Goal: Check status: Check status

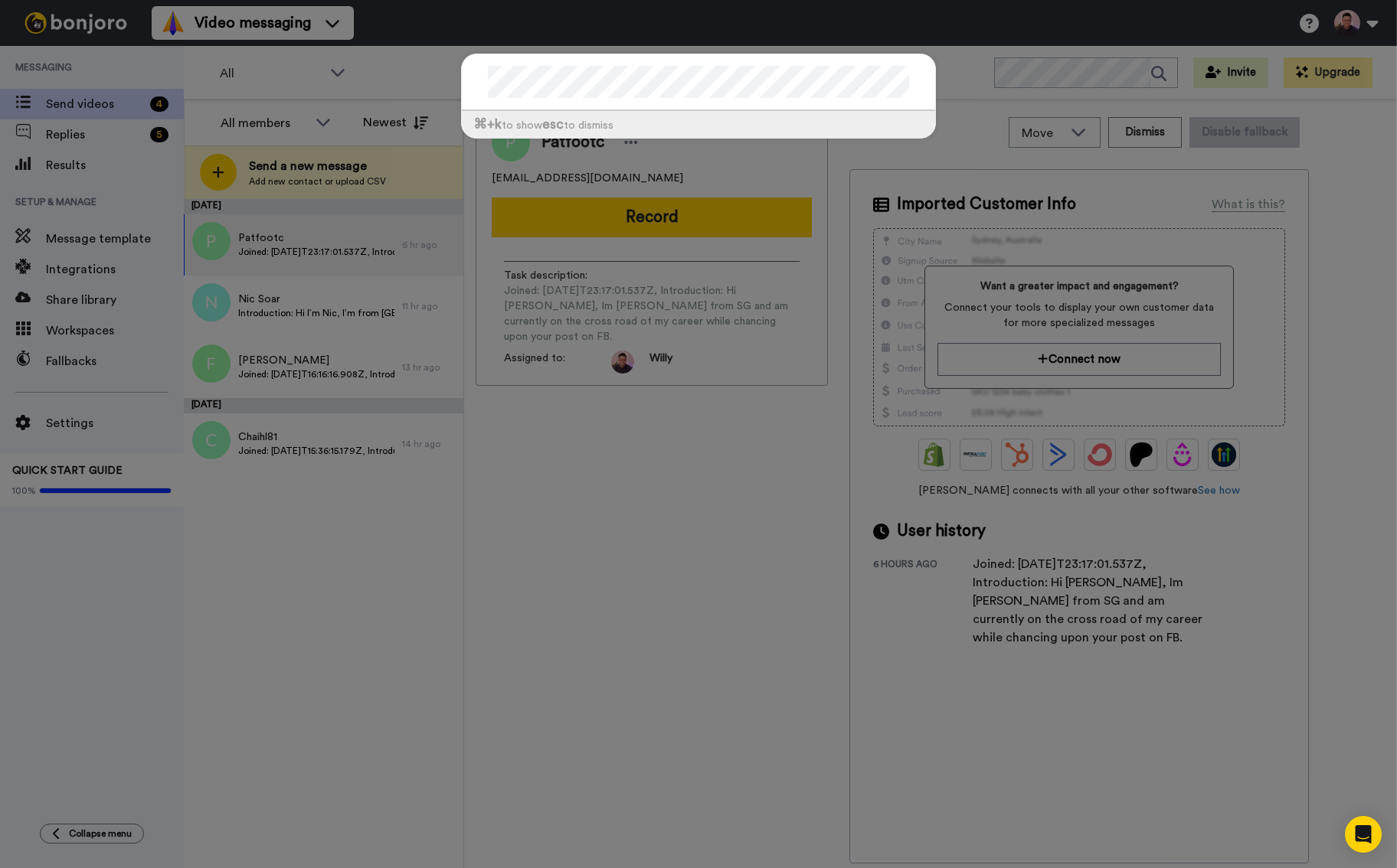
click at [698, 504] on div "⌘ +k to show esc to dismiss" at bounding box center [698, 434] width 1397 height 868
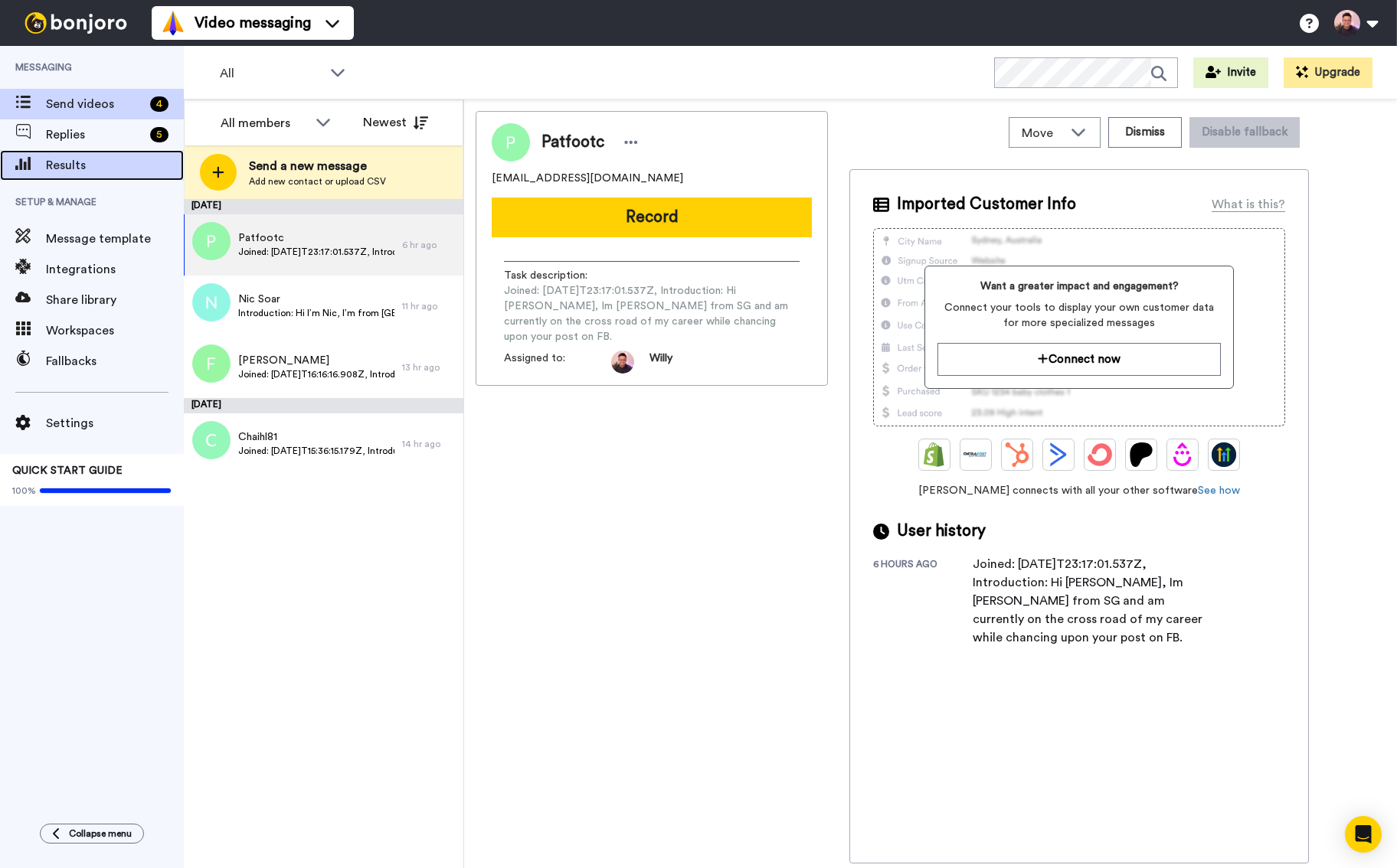
click at [86, 163] on span "Results" at bounding box center [115, 165] width 138 height 19
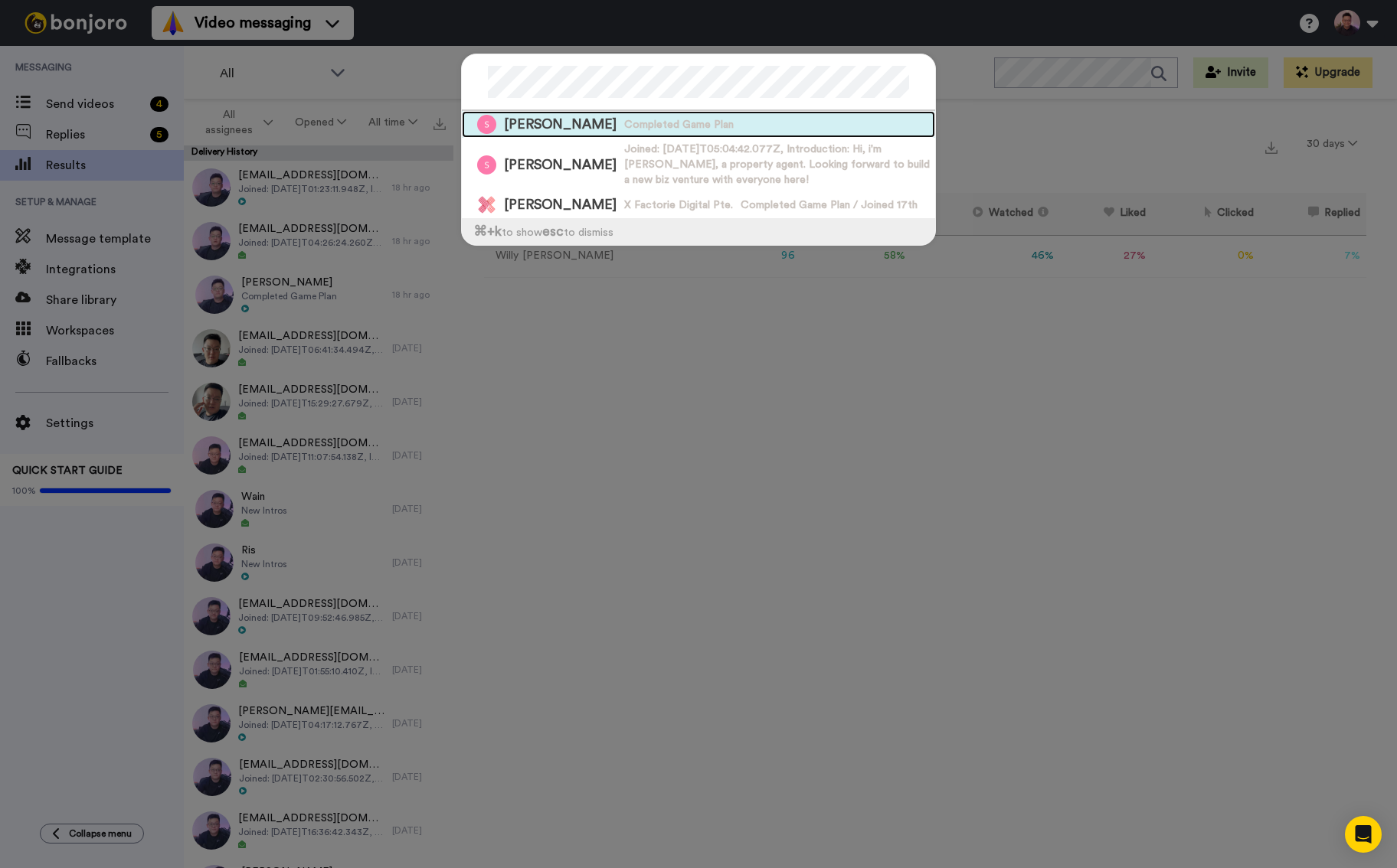
click at [765, 120] on div "[PERSON_NAME] Completed Game Plan" at bounding box center [698, 124] width 474 height 27
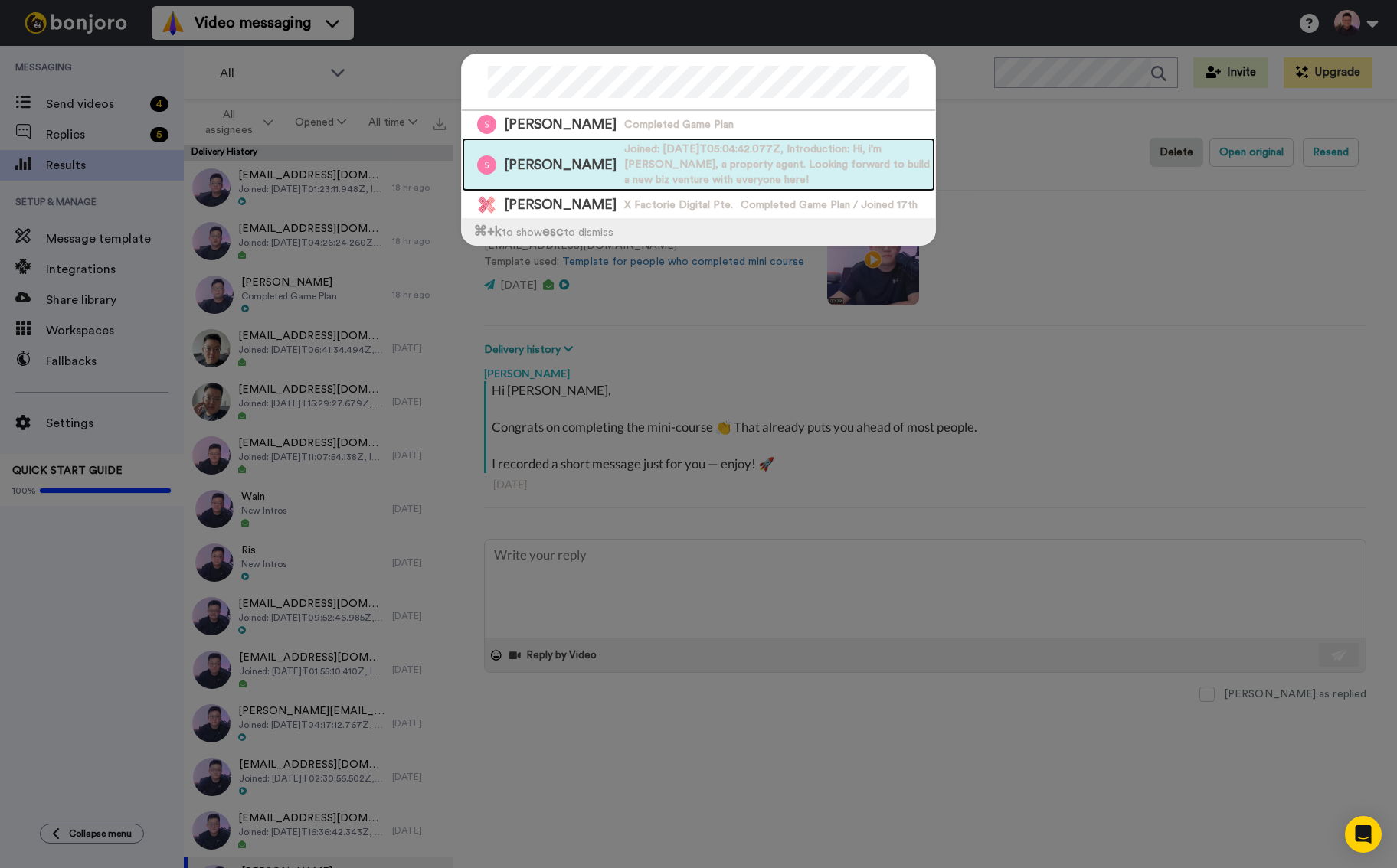
click at [728, 150] on span "Joined: 2025-10-02T05:04:42.077Z, Introduction: Hi, i'm Stanley, a property age…" at bounding box center [779, 164] width 311 height 46
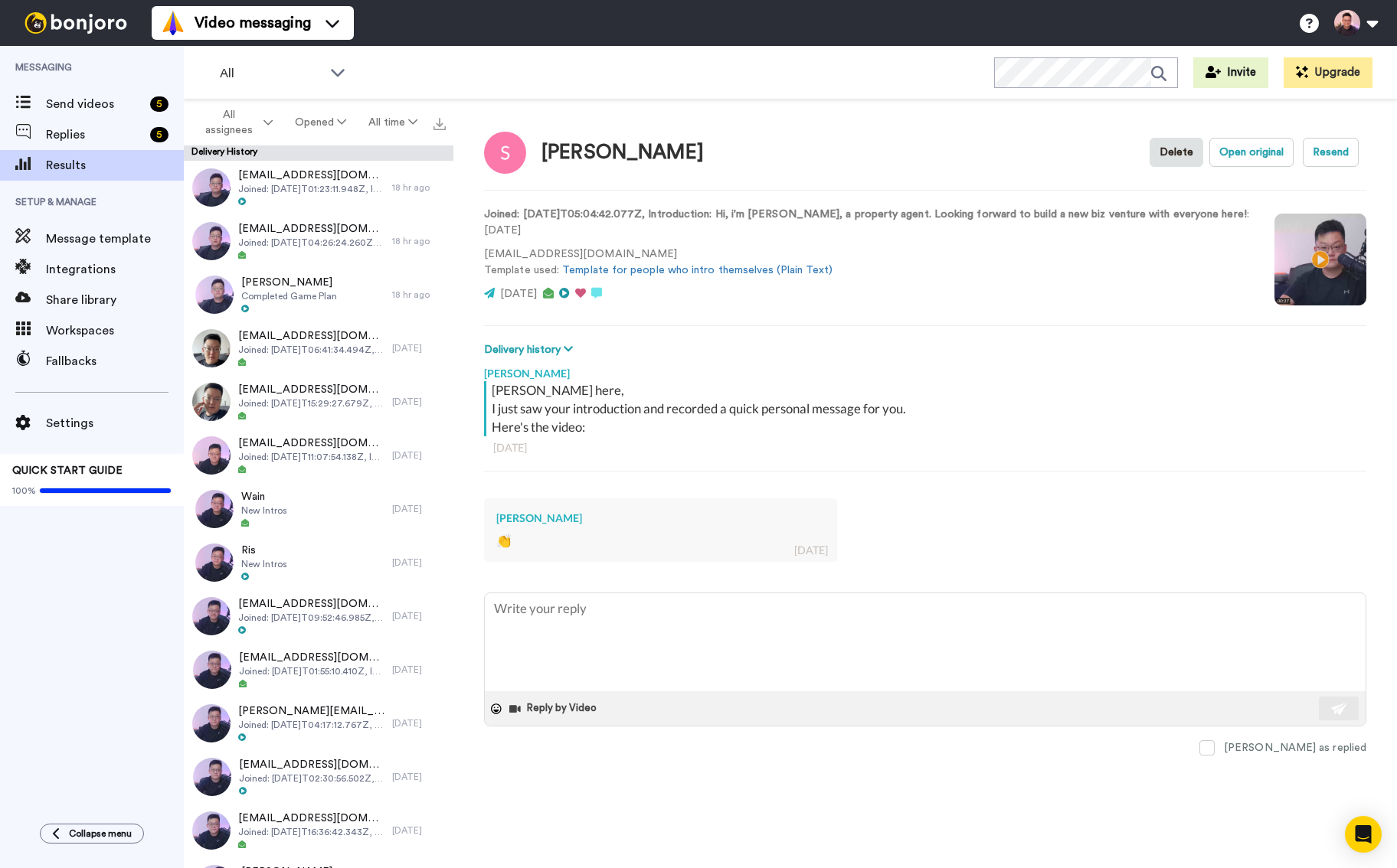
type textarea "x"
